Goal: Complete application form

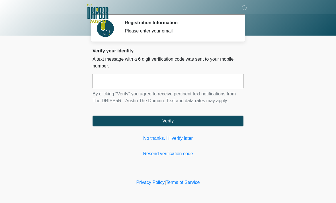
click at [3, 48] on body "‎ ‎ ‎ ‎ Registration Information Please enter your email Please connect to Wi-F…" at bounding box center [168, 101] width 336 height 203
click at [3, 47] on body "‎ ‎ ‎ ‎ Registration Information Please enter your email Please connect to Wi-F…" at bounding box center [168, 101] width 336 height 203
click at [116, 80] on input "text" at bounding box center [168, 81] width 151 height 14
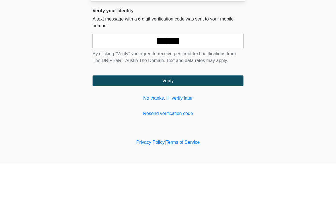
type input "******"
click at [202, 116] on button "Verify" at bounding box center [168, 121] width 151 height 11
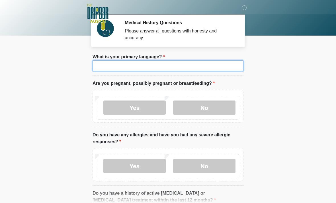
click at [175, 68] on input "What is your primary language?" at bounding box center [168, 65] width 151 height 11
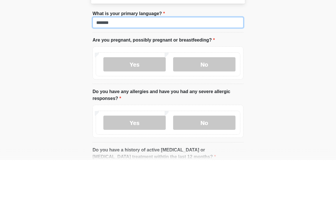
type input "*******"
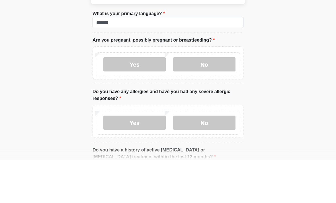
click at [216, 101] on label "No" at bounding box center [204, 108] width 62 height 14
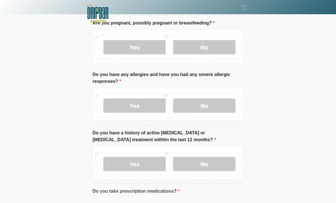
scroll to position [61, 0]
click at [208, 104] on label "No" at bounding box center [204, 105] width 62 height 14
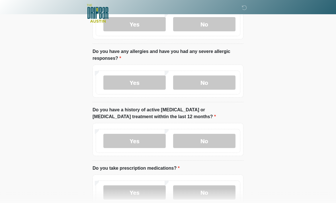
scroll to position [84, 0]
click at [220, 137] on label "No" at bounding box center [204, 141] width 62 height 14
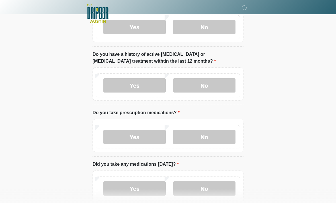
scroll to position [139, 0]
click at [220, 137] on label "No" at bounding box center [204, 137] width 62 height 14
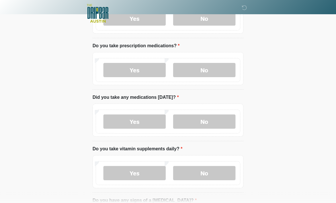
scroll to position [207, 0]
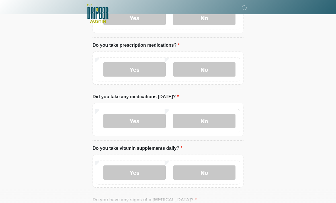
click at [215, 123] on label "No" at bounding box center [204, 121] width 62 height 14
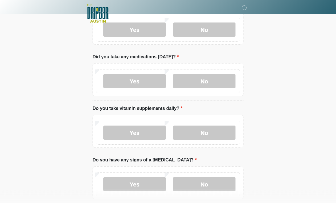
scroll to position [247, 0]
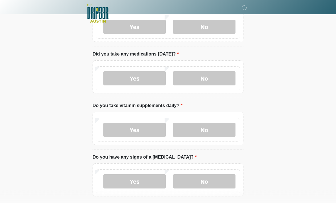
click at [140, 129] on label "Yes" at bounding box center [134, 130] width 62 height 14
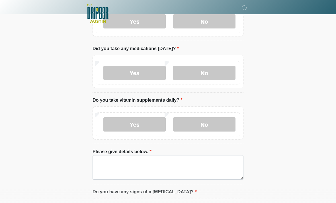
scroll to position [269, 0]
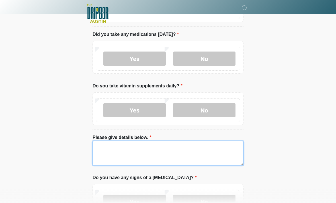
click at [166, 151] on textarea "Please give details below." at bounding box center [168, 153] width 151 height 25
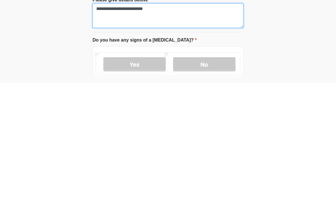
scroll to position [290, 0]
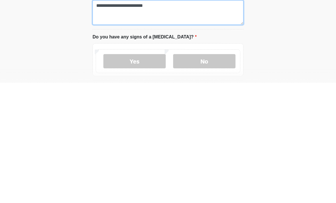
type textarea "**********"
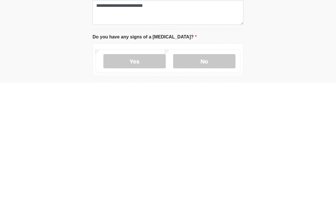
click at [212, 174] on label "No" at bounding box center [204, 181] width 62 height 14
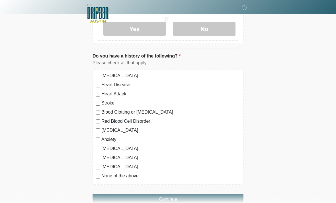
scroll to position [442, 0]
click at [187, 200] on button "Continue" at bounding box center [168, 199] width 151 height 11
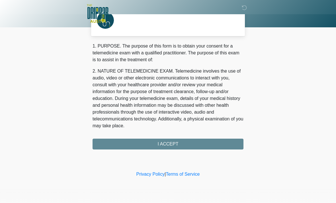
scroll to position [0, 0]
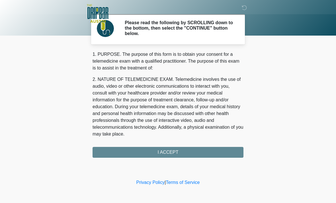
click at [191, 149] on div "1. PURPOSE. The purpose of this form is to obtain your consent for a telemedici…" at bounding box center [168, 104] width 151 height 107
click at [179, 150] on div "1. PURPOSE. The purpose of this form is to obtain your consent for a telemedici…" at bounding box center [168, 104] width 151 height 107
click at [176, 149] on div "1. PURPOSE. The purpose of this form is to obtain your consent for a telemedici…" at bounding box center [168, 104] width 151 height 107
click at [179, 151] on div "1. PURPOSE. The purpose of this form is to obtain your consent for a telemedici…" at bounding box center [168, 104] width 151 height 107
click at [174, 150] on div "1. PURPOSE. The purpose of this form is to obtain your consent for a telemedici…" at bounding box center [168, 104] width 151 height 107
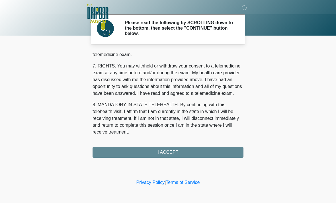
click at [189, 153] on button "I ACCEPT" at bounding box center [168, 152] width 151 height 11
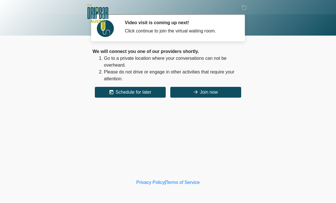
click at [212, 92] on button "Join now" at bounding box center [205, 92] width 71 height 11
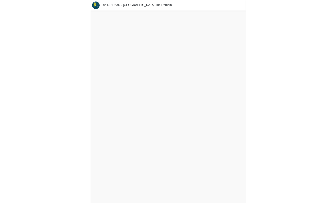
scroll to position [20, 0]
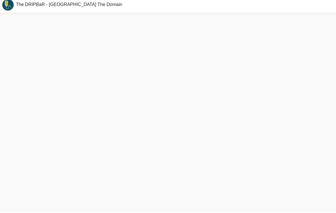
scroll to position [11, 0]
